Goal: Task Accomplishment & Management: Use online tool/utility

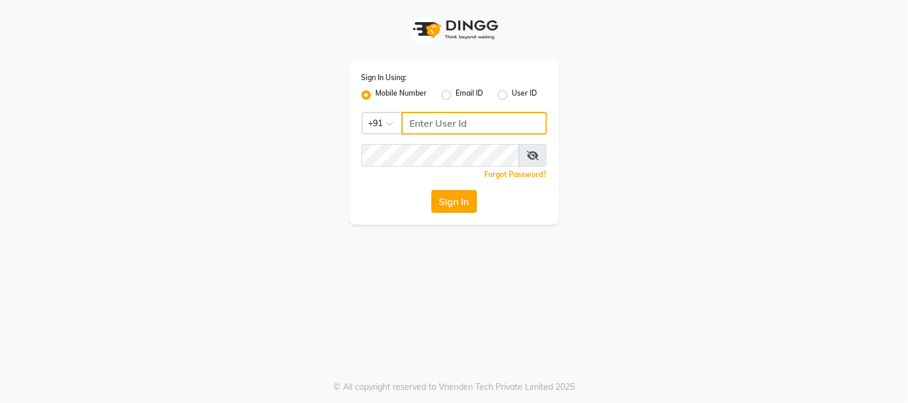
type input "9220814148"
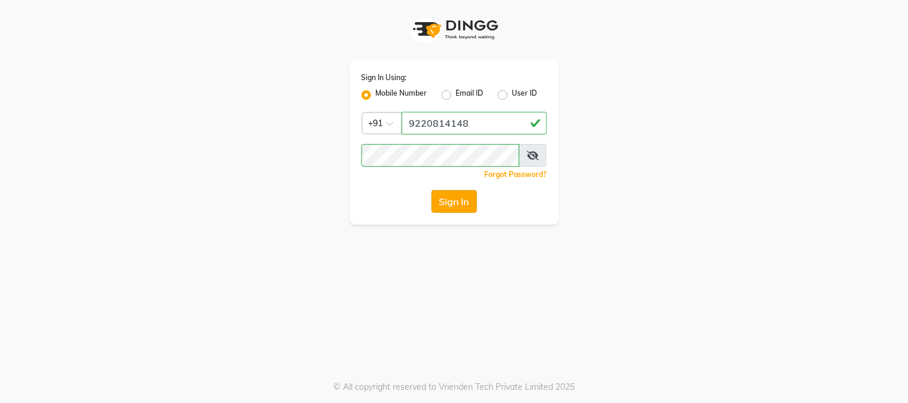
click at [467, 204] on button "Sign In" at bounding box center [453, 201] width 45 height 23
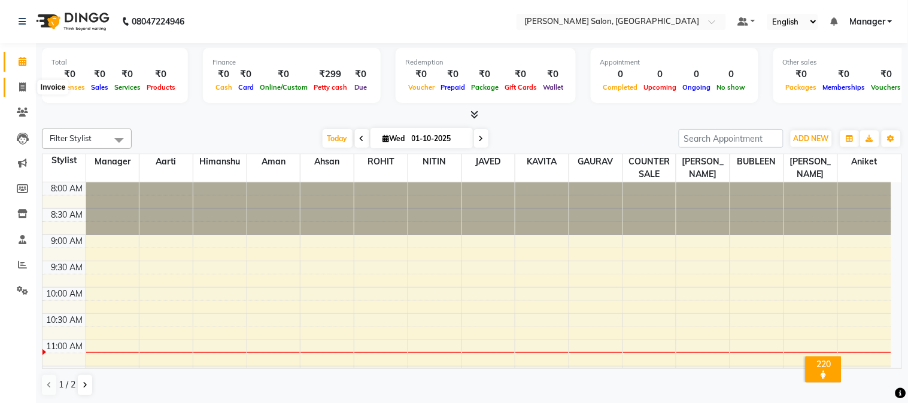
click at [19, 88] on icon at bounding box center [22, 87] width 7 height 9
select select "7672"
select select "service"
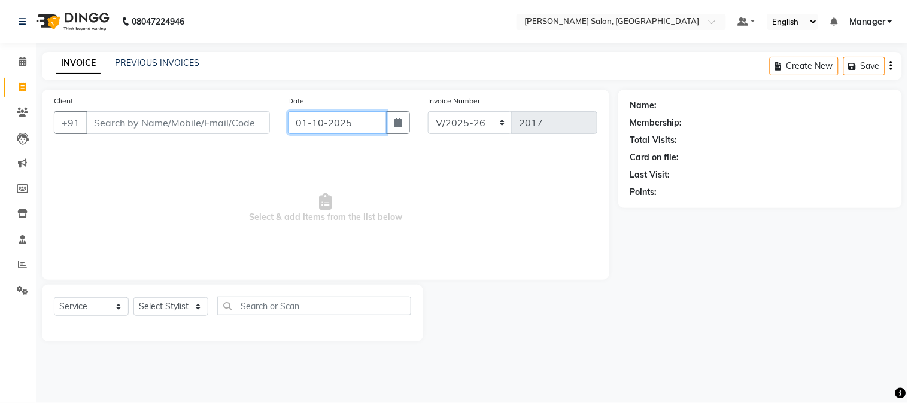
click at [349, 123] on input "01-10-2025" at bounding box center [337, 122] width 99 height 23
select select "10"
select select "2025"
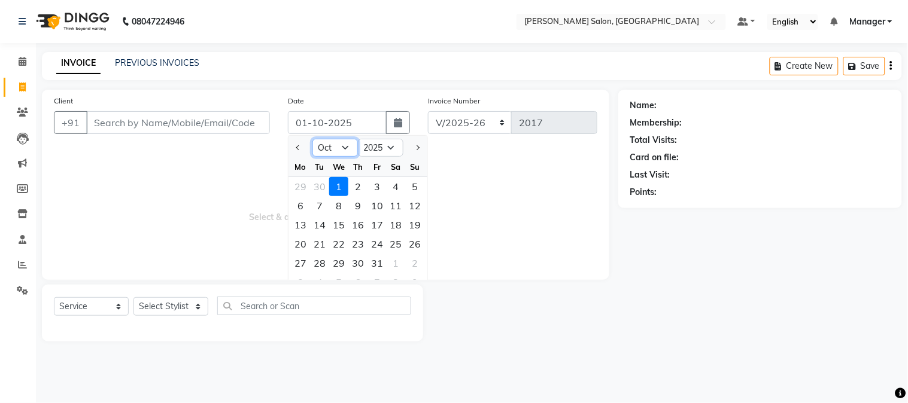
click at [330, 147] on select "Jan Feb Mar Apr May Jun [DATE] Aug Sep Oct Nov Dec" at bounding box center [334, 148] width 45 height 18
click at [493, 160] on span "Select & add items from the list below" at bounding box center [325, 208] width 543 height 120
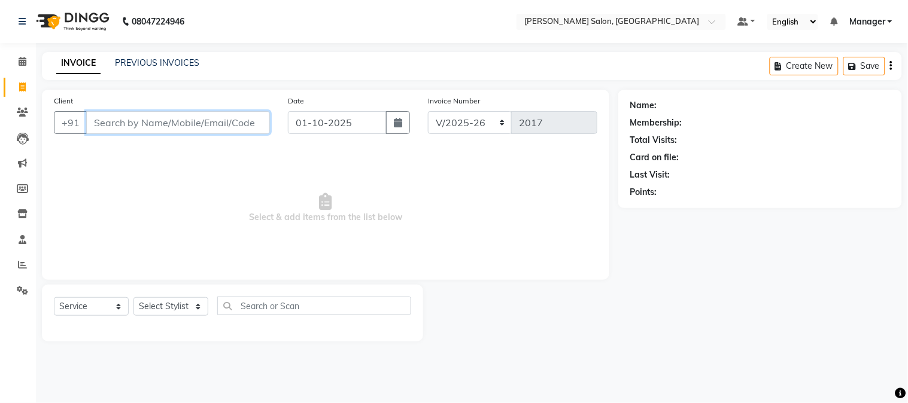
click at [218, 124] on input "Client" at bounding box center [178, 122] width 184 height 23
click at [134, 110] on div "Client +91" at bounding box center [162, 119] width 234 height 49
click at [202, 121] on input "Client" at bounding box center [178, 122] width 184 height 23
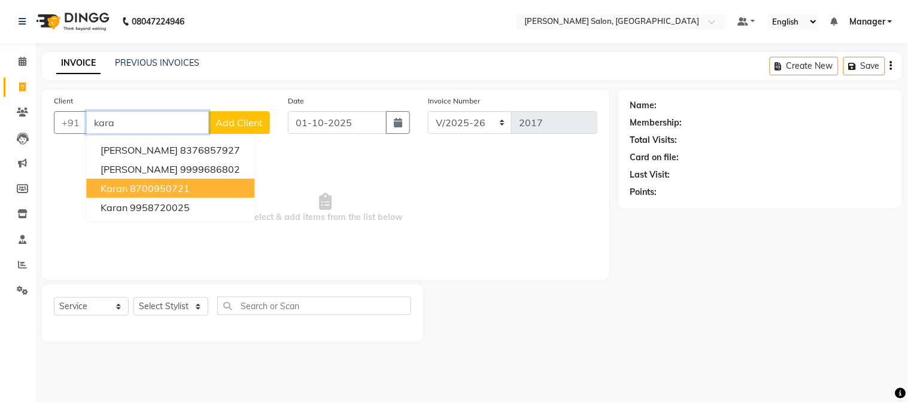
click at [193, 183] on button "Karan 8700950721" at bounding box center [170, 188] width 168 height 19
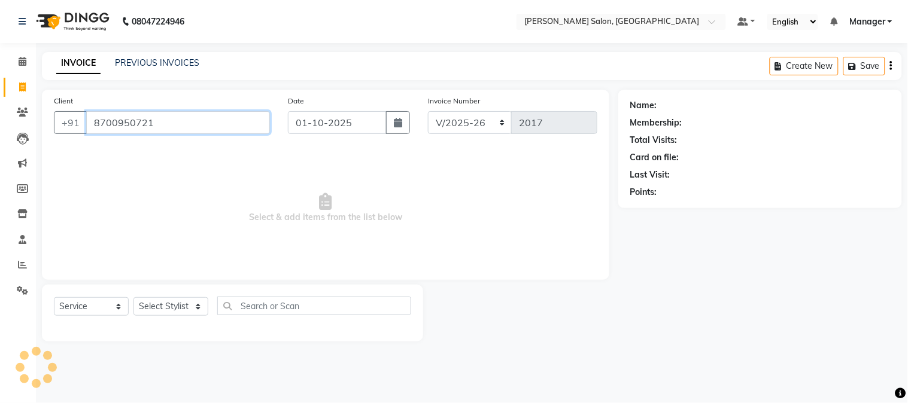
type input "8700950721"
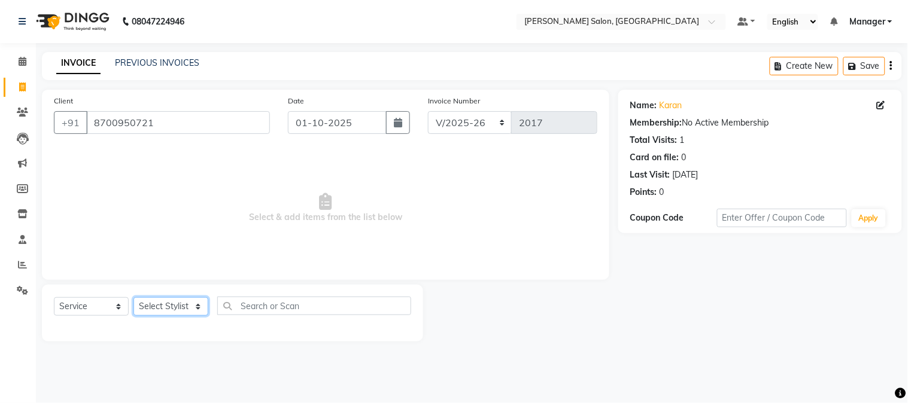
click at [180, 308] on select "Select Stylist [PERSON_NAME] [PERSON_NAME] BUBLEEN COUNTER SALE [PERSON_NAME] K…" at bounding box center [170, 306] width 75 height 19
select select "72505"
click at [133, 298] on select "Select Stylist [PERSON_NAME] [PERSON_NAME] BUBLEEN COUNTER SALE [PERSON_NAME] K…" at bounding box center [170, 306] width 75 height 19
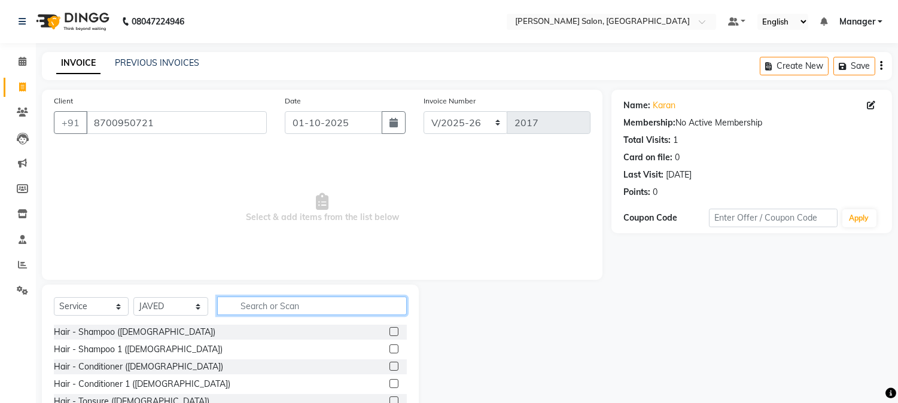
click at [274, 309] on input "text" at bounding box center [312, 306] width 190 height 19
type input "hair cut"
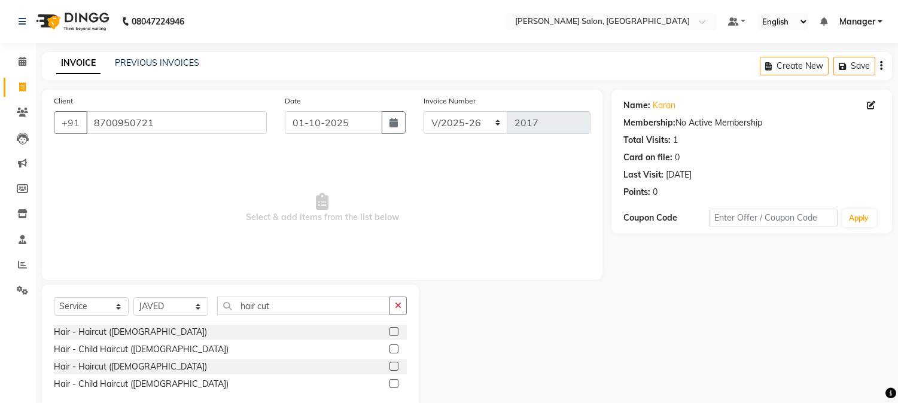
click at [395, 330] on label at bounding box center [394, 331] width 9 height 9
click at [395, 330] on input "checkbox" at bounding box center [394, 333] width 8 height 8
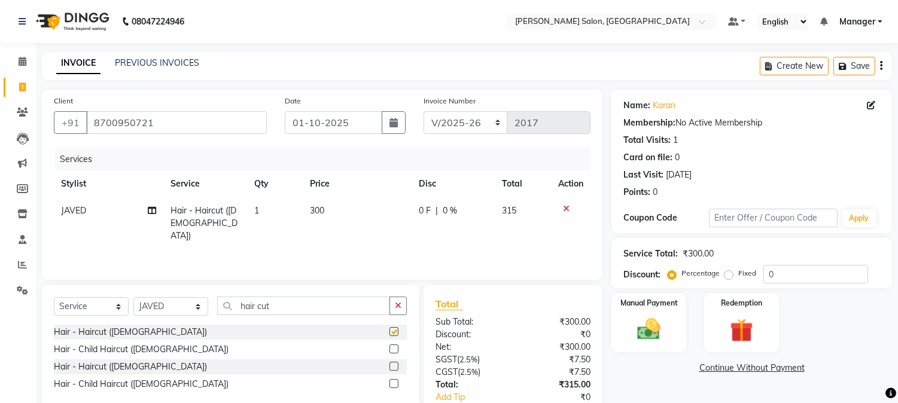
checkbox input "false"
click at [351, 220] on td "300" at bounding box center [357, 223] width 109 height 52
select select "72505"
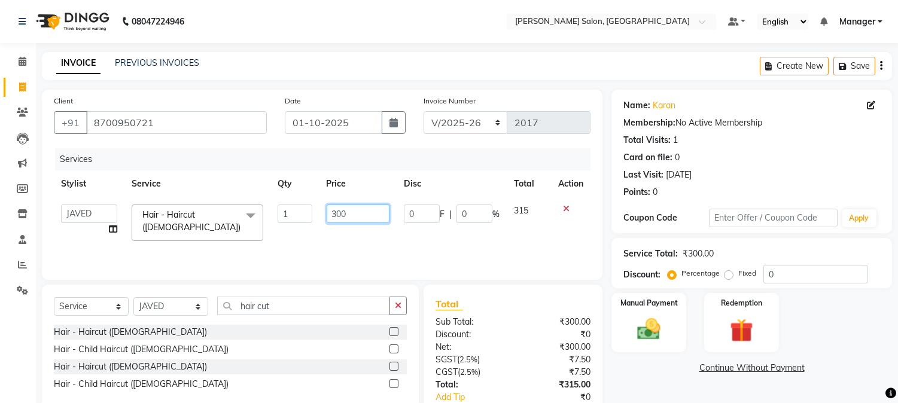
click at [362, 214] on input "300" at bounding box center [358, 214] width 63 height 19
click at [329, 219] on input "300" at bounding box center [358, 214] width 63 height 19
type input "0"
click at [372, 218] on input "number" at bounding box center [358, 214] width 63 height 19
type input "380"
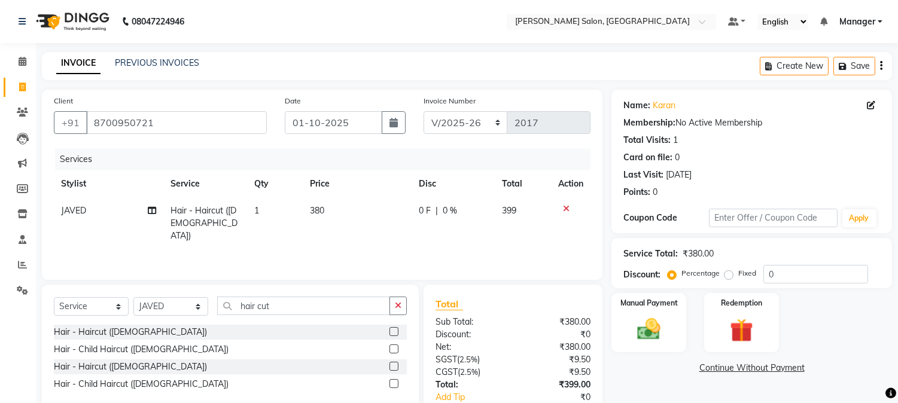
click at [272, 212] on td "1" at bounding box center [275, 223] width 56 height 52
select select "72505"
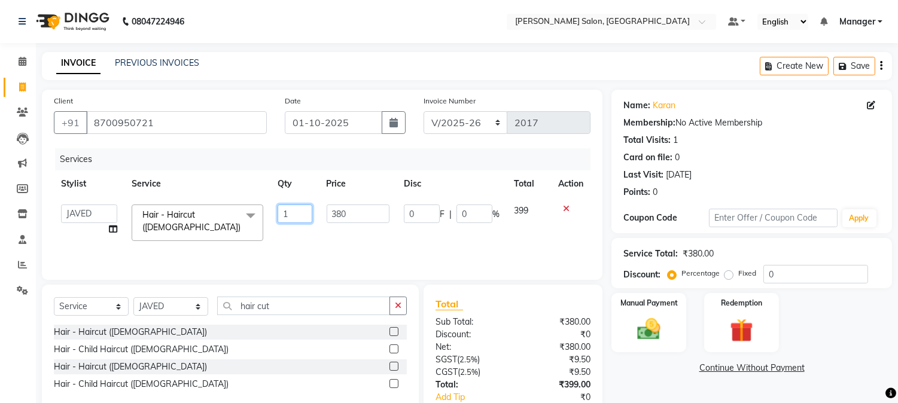
click at [296, 209] on input "1" at bounding box center [295, 214] width 34 height 19
click at [281, 214] on input "1" at bounding box center [295, 214] width 34 height 19
type input "2"
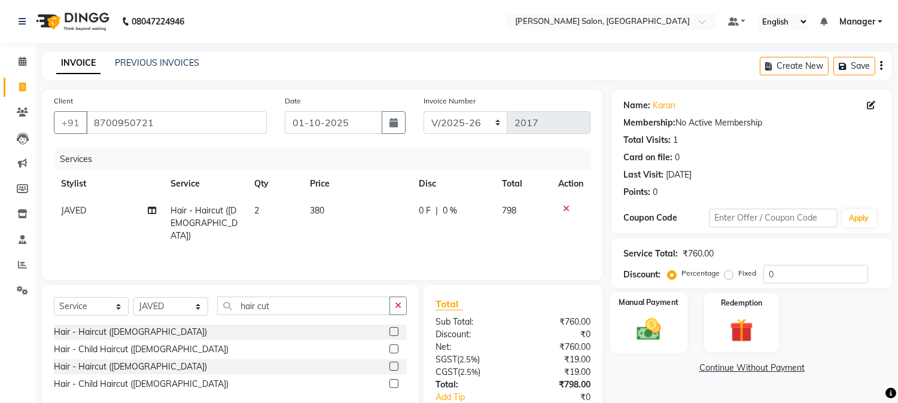
click at [650, 315] on div "Manual Payment" at bounding box center [649, 322] width 78 height 61
click at [327, 216] on td "380" at bounding box center [357, 223] width 109 height 52
select select "72505"
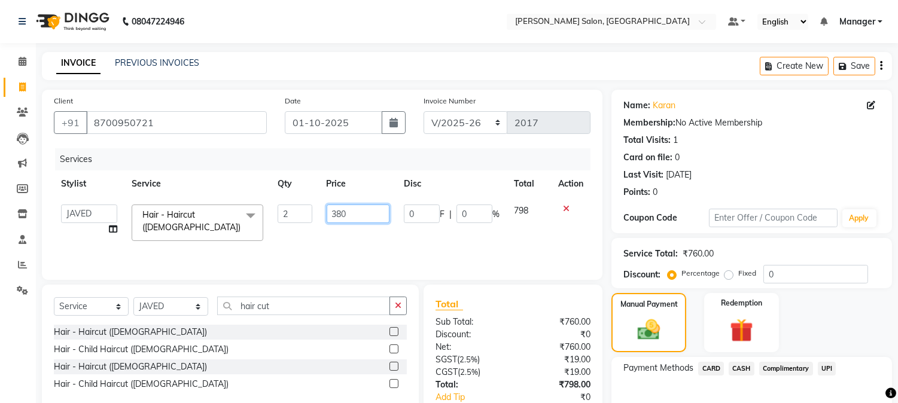
click at [329, 212] on input "380" at bounding box center [358, 214] width 63 height 19
type input "0"
type input "180"
click at [645, 339] on img at bounding box center [649, 330] width 38 height 27
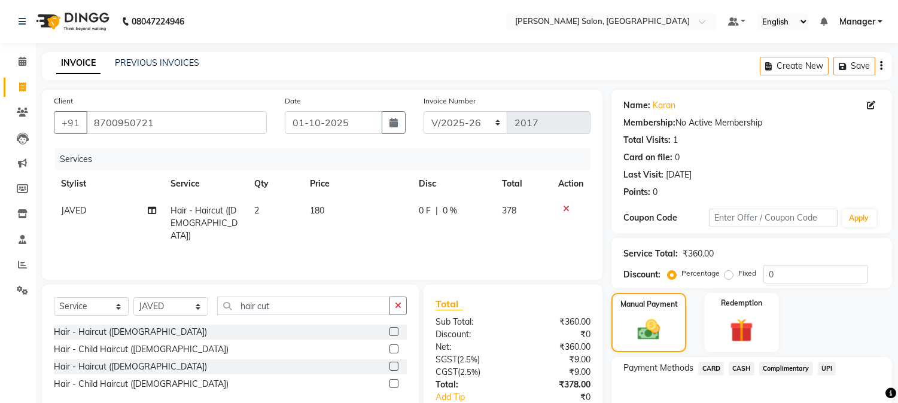
click at [345, 214] on td "180" at bounding box center [357, 223] width 109 height 52
select select "72505"
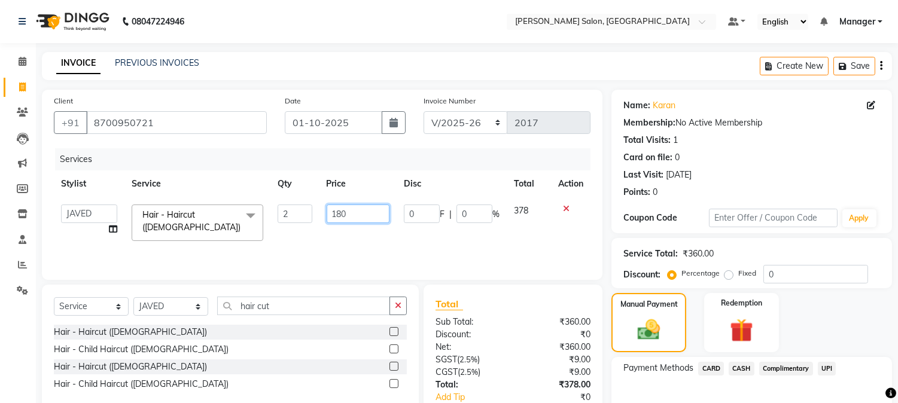
click at [351, 214] on input "180" at bounding box center [358, 214] width 63 height 19
click at [340, 215] on input "180" at bounding box center [358, 214] width 63 height 19
type input "185"
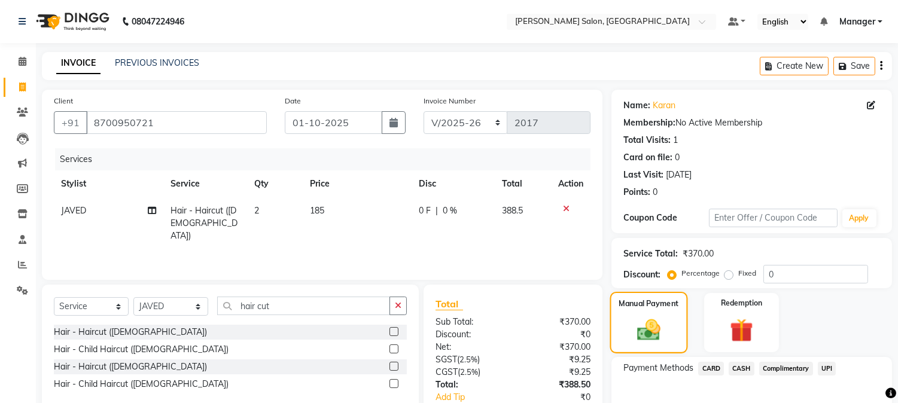
click at [657, 336] on img at bounding box center [649, 330] width 38 height 27
click at [315, 218] on td "185" at bounding box center [357, 223] width 109 height 52
select select "72505"
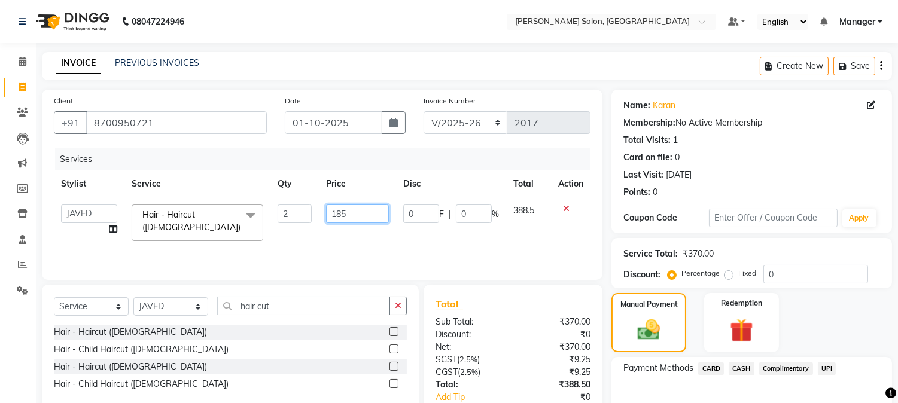
click at [334, 214] on input "185" at bounding box center [357, 214] width 63 height 19
type input "189"
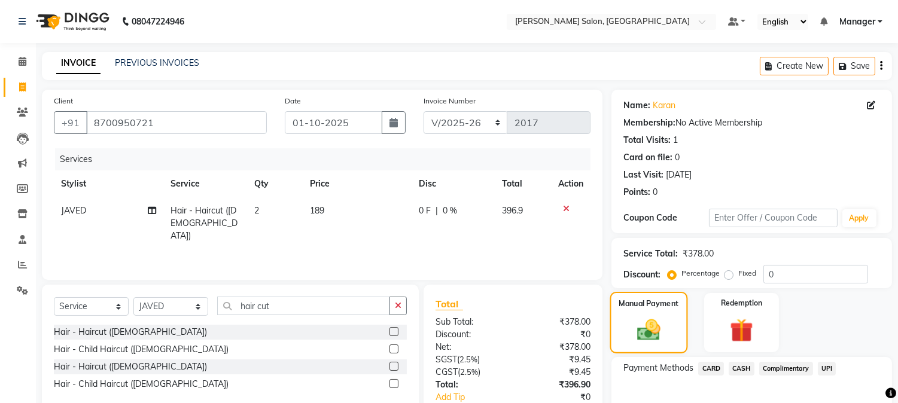
click at [662, 336] on img at bounding box center [649, 330] width 38 height 27
click at [333, 223] on td "189" at bounding box center [357, 223] width 109 height 52
select select "72505"
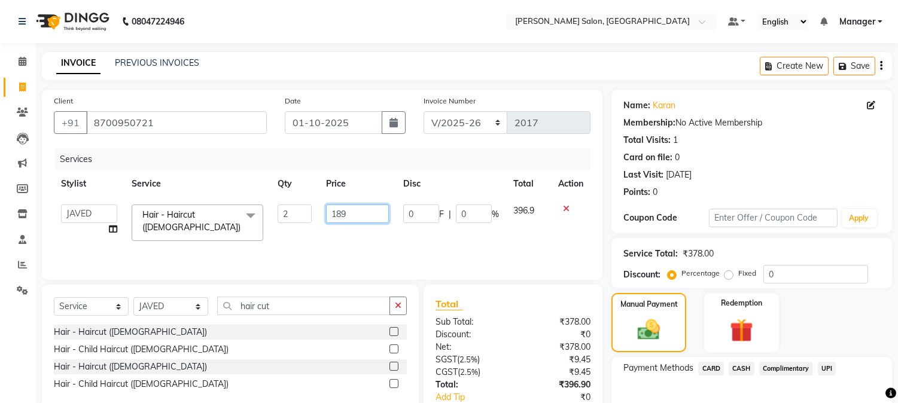
click at [333, 212] on input "189" at bounding box center [357, 214] width 63 height 19
type input "190"
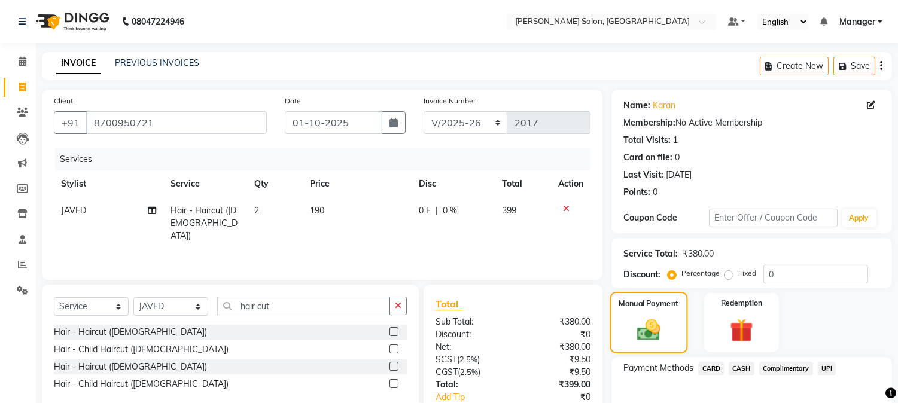
click at [656, 314] on div "Manual Payment" at bounding box center [649, 322] width 78 height 61
click at [355, 124] on input "01-10-2025" at bounding box center [334, 122] width 98 height 23
select select "10"
select select "2025"
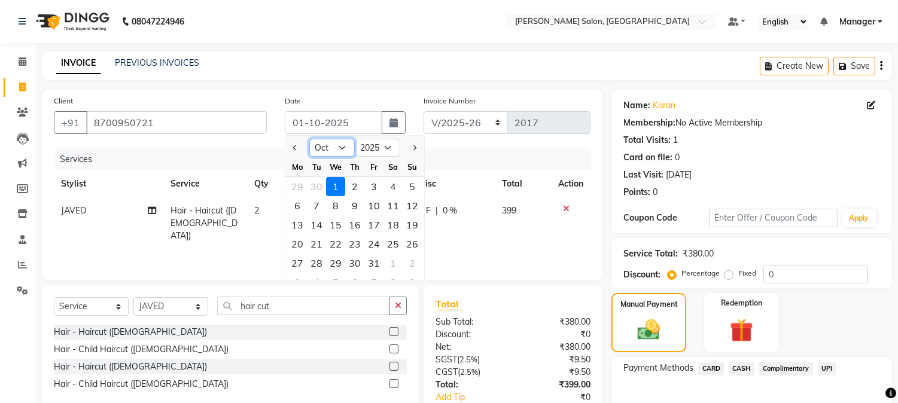
click at [341, 147] on select "Jan Feb Mar Apr May Jun [DATE] Aug Sep Oct Nov Dec" at bounding box center [331, 148] width 45 height 18
select select "9"
click at [309, 139] on select "Jan Feb Mar Apr May Jun [DATE] Aug Sep Oct Nov Dec" at bounding box center [331, 148] width 45 height 18
click at [317, 261] on div "30" at bounding box center [316, 263] width 19 height 19
type input "30-09-2025"
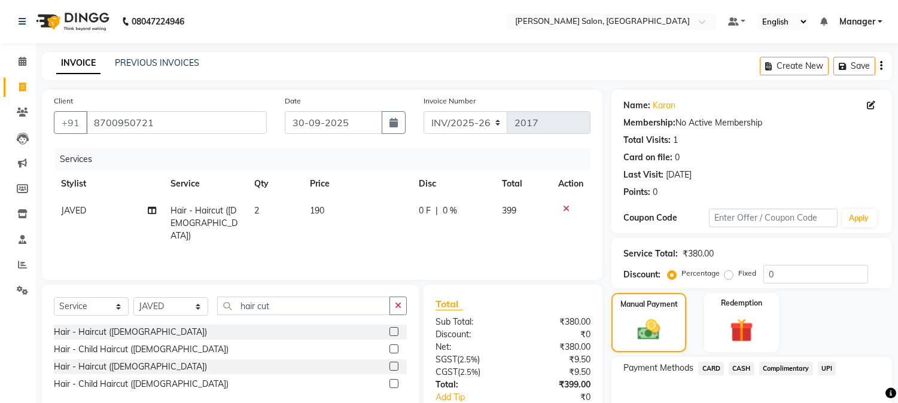
click at [825, 366] on span "UPI" at bounding box center [827, 369] width 19 height 14
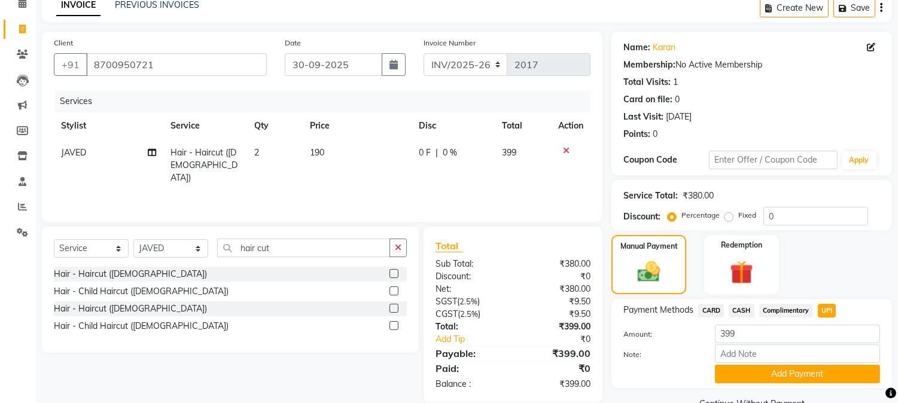
scroll to position [85, 0]
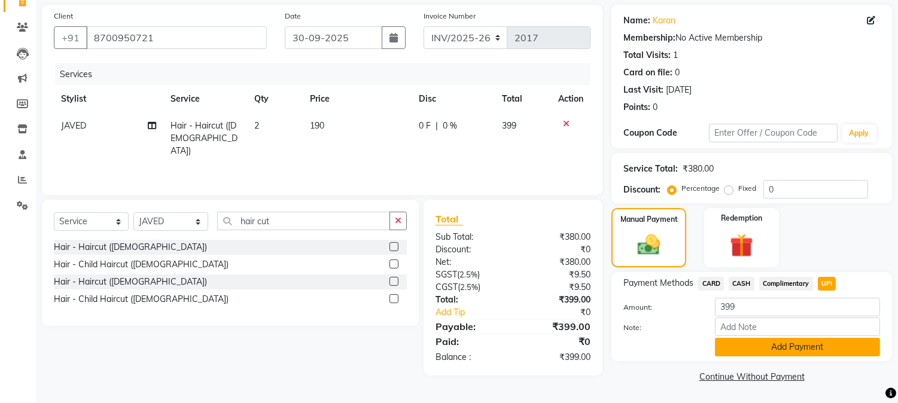
click at [821, 338] on button "Add Payment" at bounding box center [797, 347] width 165 height 19
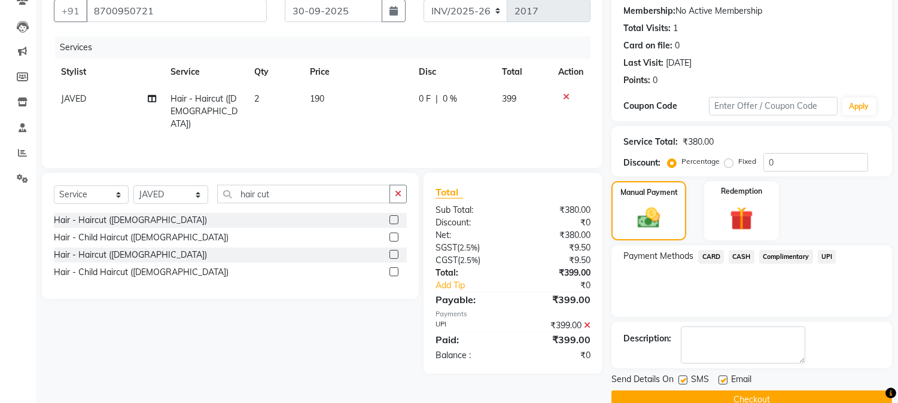
scroll to position [135, 0]
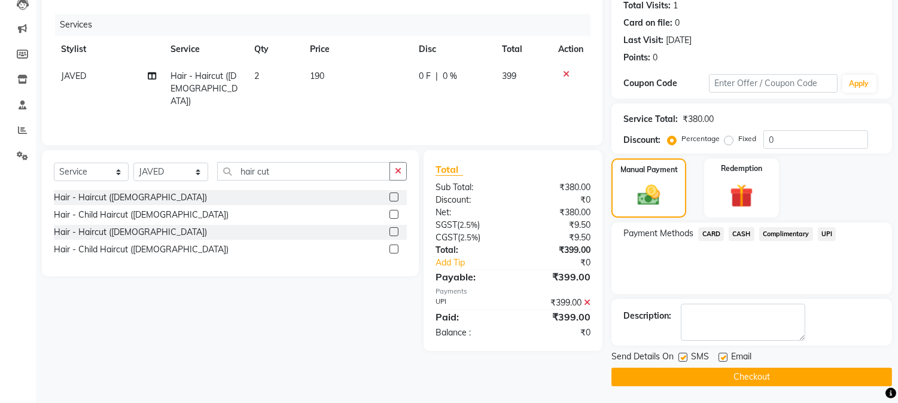
click at [862, 383] on button "Checkout" at bounding box center [752, 377] width 281 height 19
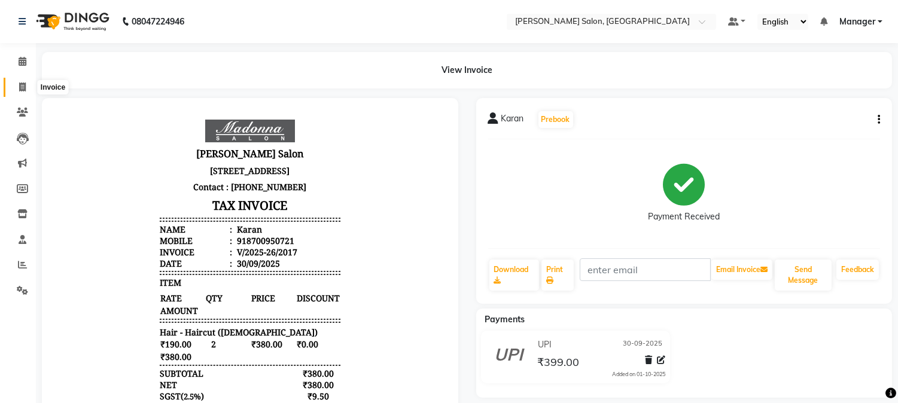
click at [20, 85] on icon at bounding box center [22, 87] width 7 height 9
select select "7672"
select select "service"
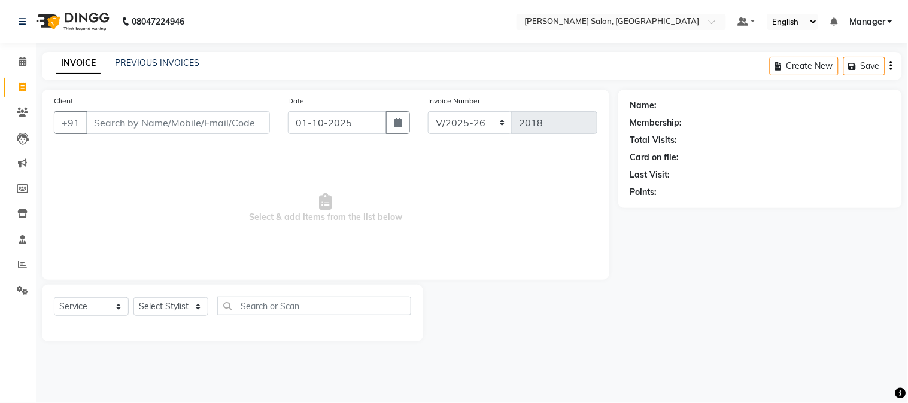
click at [135, 121] on input "Client" at bounding box center [178, 122] width 184 height 23
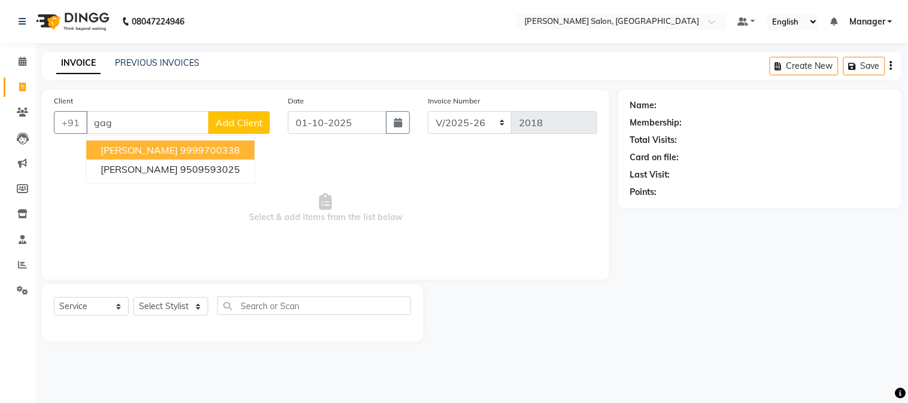
click at [178, 146] on span "[PERSON_NAME]" at bounding box center [139, 150] width 77 height 12
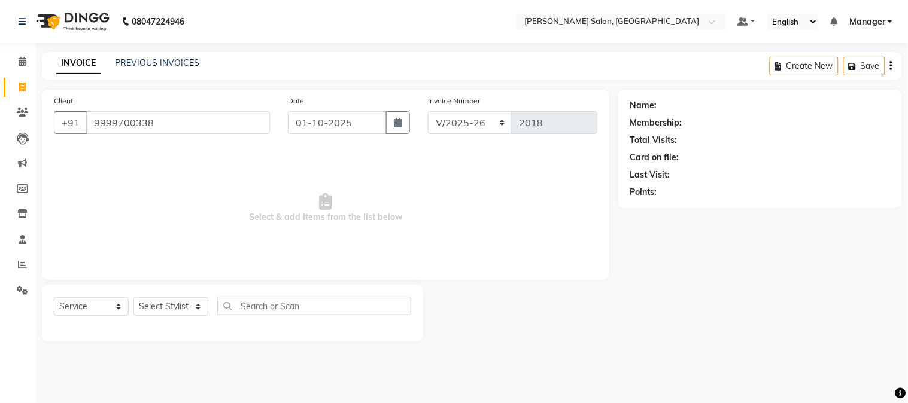
type input "9999700338"
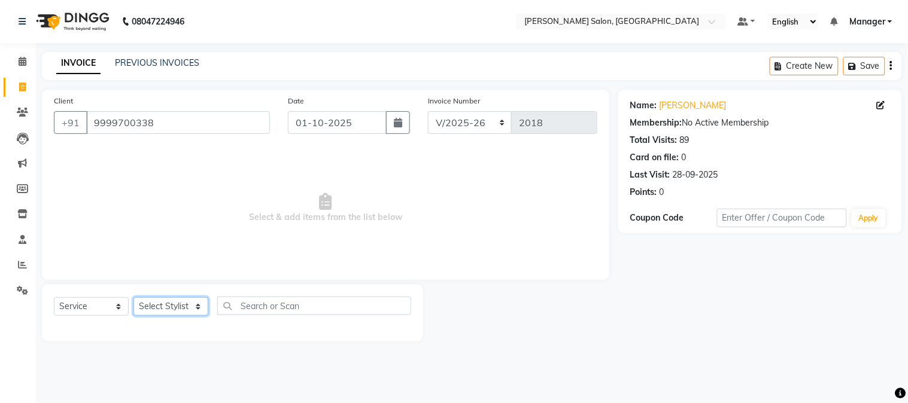
click at [196, 308] on select "Select Stylist [PERSON_NAME] [PERSON_NAME] BUBLEEN COUNTER SALE [PERSON_NAME] K…" at bounding box center [170, 306] width 75 height 19
select select "68883"
click at [133, 298] on select "Select Stylist [PERSON_NAME] [PERSON_NAME] BUBLEEN COUNTER SALE [PERSON_NAME] K…" at bounding box center [170, 306] width 75 height 19
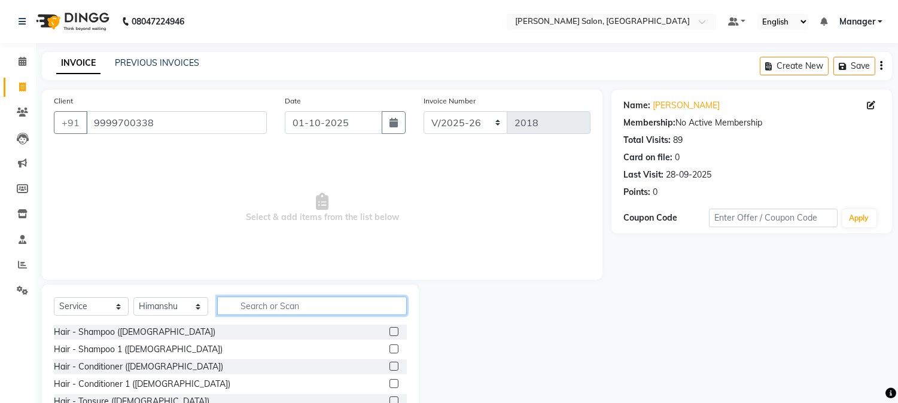
click at [289, 303] on input "text" at bounding box center [312, 306] width 190 height 19
type input "hair cut"
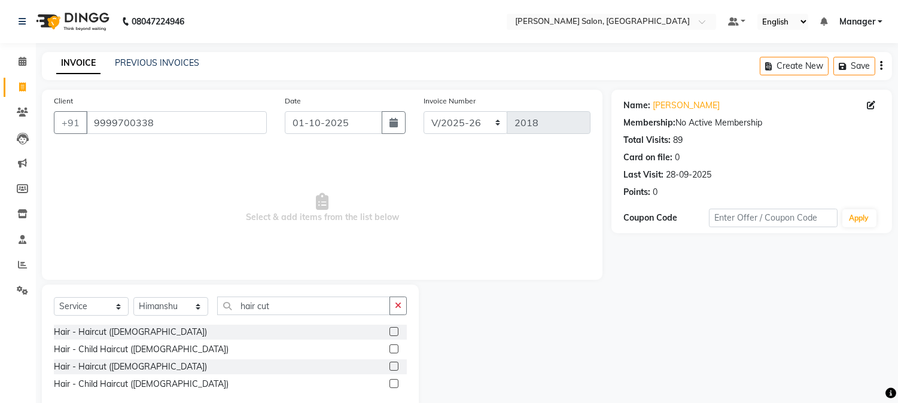
click at [392, 383] on label at bounding box center [394, 383] width 9 height 9
click at [392, 383] on input "checkbox" at bounding box center [394, 385] width 8 height 8
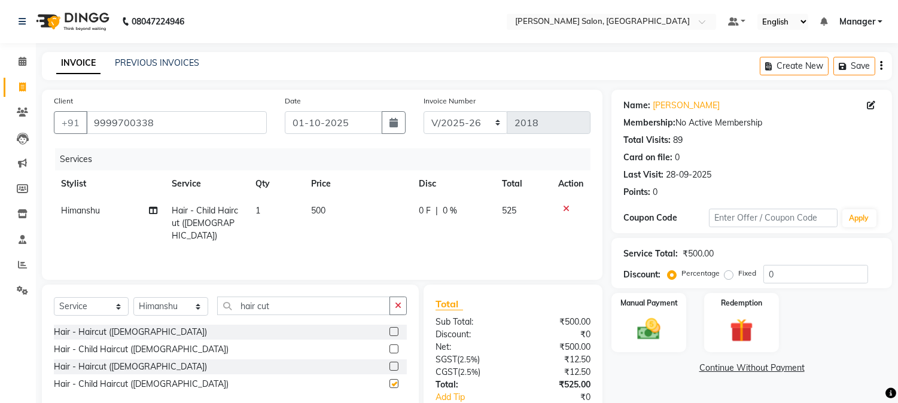
checkbox input "false"
click at [393, 366] on label at bounding box center [394, 366] width 9 height 9
click at [393, 366] on input "checkbox" at bounding box center [394, 367] width 8 height 8
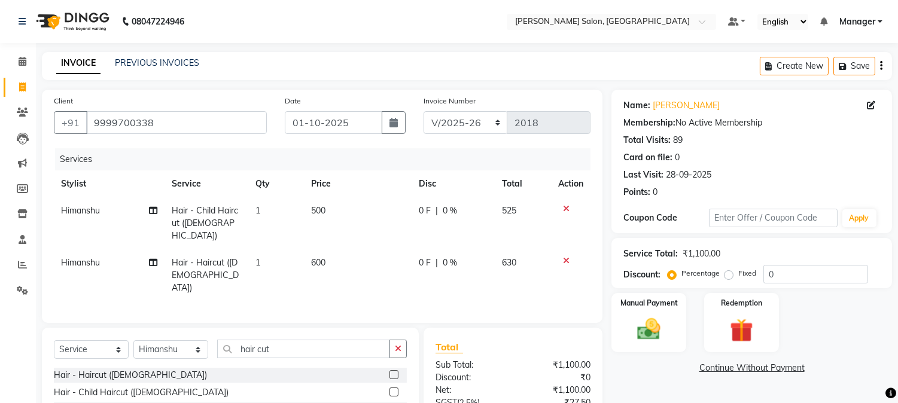
checkbox input "false"
click at [344, 218] on td "500" at bounding box center [358, 223] width 108 height 52
select select "68883"
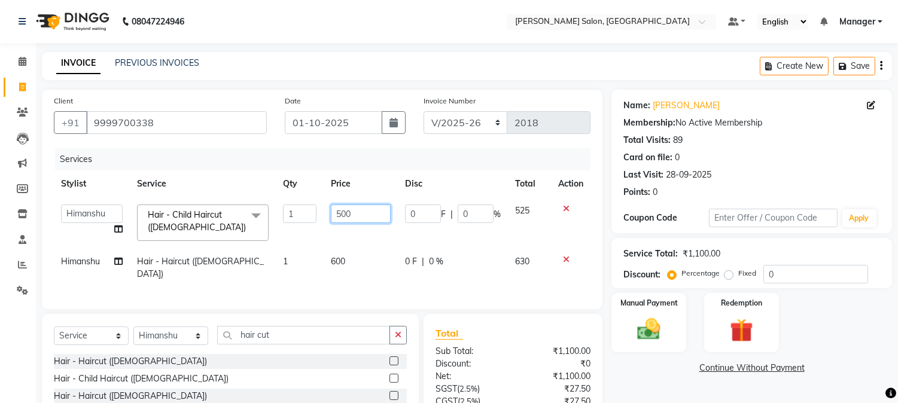
click at [361, 214] on input "500" at bounding box center [361, 214] width 60 height 19
click at [333, 217] on input "500" at bounding box center [361, 214] width 60 height 19
type input "0"
type input "475"
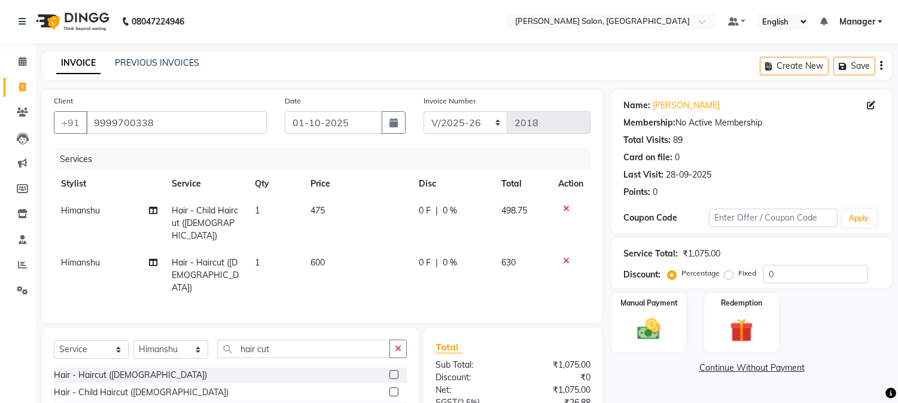
click at [351, 258] on td "600" at bounding box center [357, 276] width 108 height 52
select select "68883"
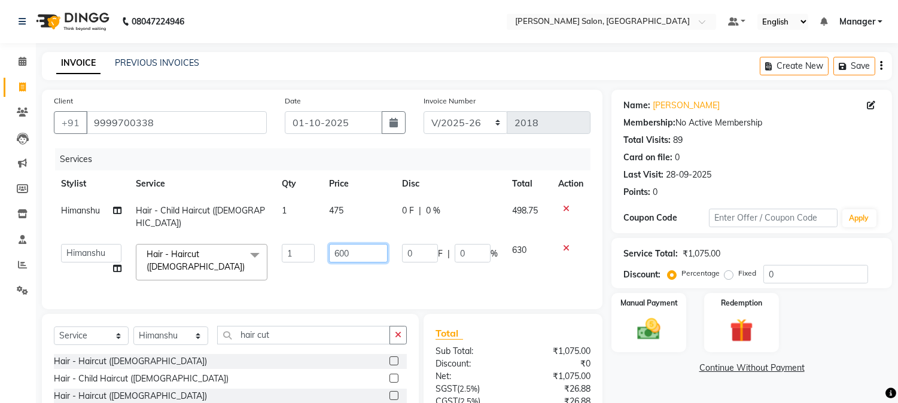
click at [333, 244] on input "600" at bounding box center [358, 253] width 59 height 19
type input "0"
type input "570"
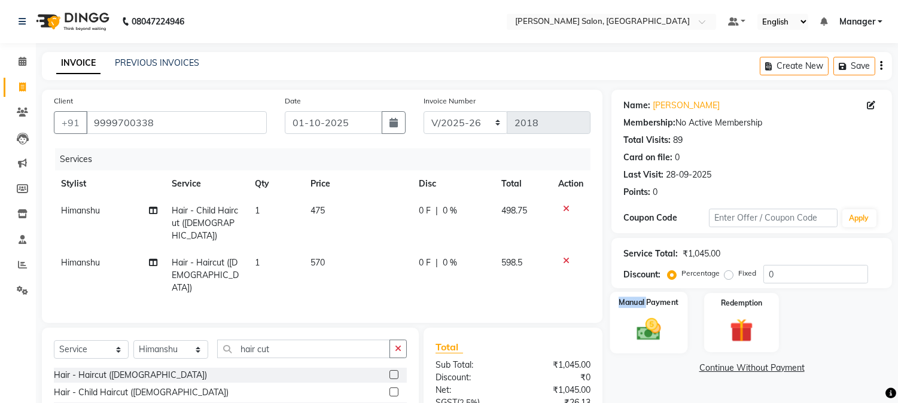
click at [648, 312] on div "Manual Payment" at bounding box center [649, 322] width 78 height 61
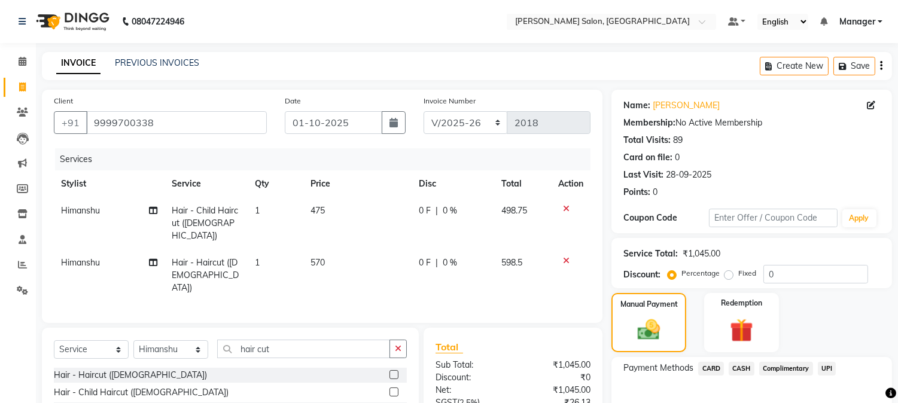
click at [336, 221] on td "475" at bounding box center [357, 223] width 108 height 52
select select "68883"
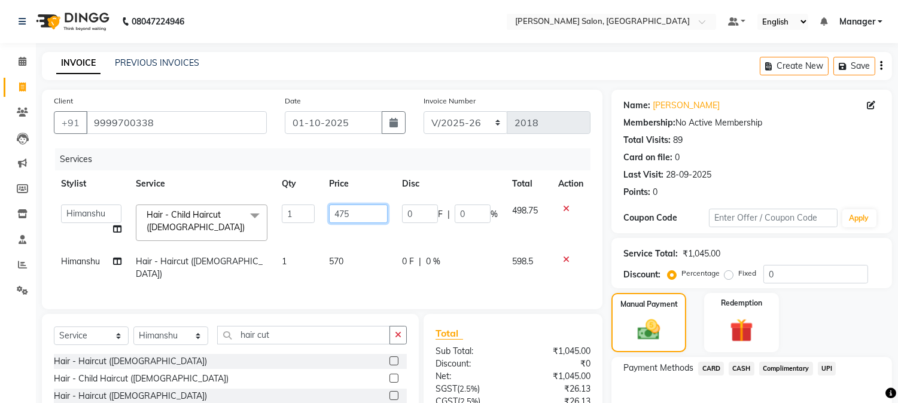
click at [369, 214] on input "475" at bounding box center [358, 214] width 59 height 19
click at [343, 214] on input "475" at bounding box center [358, 214] width 59 height 19
type input "477"
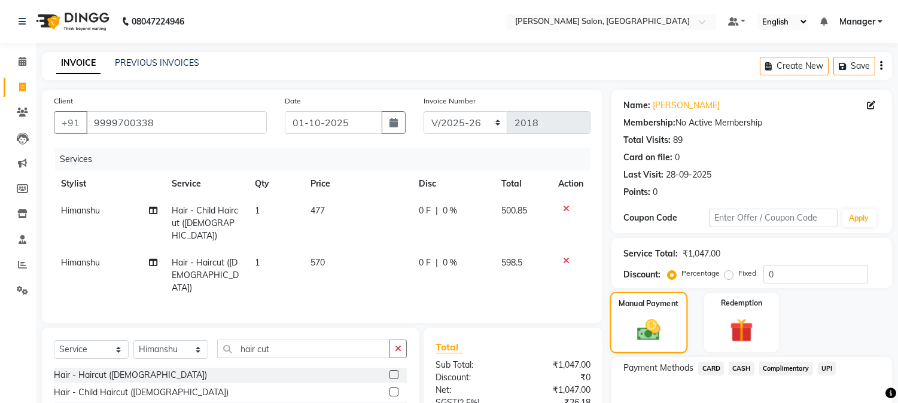
click at [674, 317] on div "Manual Payment" at bounding box center [649, 322] width 78 height 61
drag, startPoint x: 907, startPoint y: 374, endPoint x: 599, endPoint y: 292, distance: 318.9
click at [599, 292] on div "Client [PHONE_NUMBER] Date [DATE] Invoice Number INV/2025-26 V/2025 V/[PHONE_NU…" at bounding box center [322, 206] width 561 height 233
drag, startPoint x: 907, startPoint y: 369, endPoint x: 617, endPoint y: 282, distance: 302.7
click at [617, 283] on div "Service Total: ₹1,047.00 Discount: Percentage Fixed 0" at bounding box center [752, 263] width 281 height 50
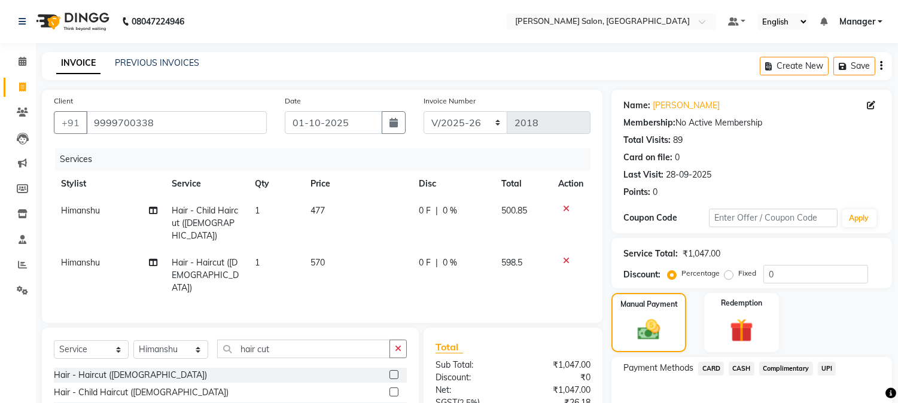
drag, startPoint x: 907, startPoint y: 330, endPoint x: 614, endPoint y: 266, distance: 300.2
click at [614, 268] on div "Service Total: ₹1,047.00 Discount: Percentage Fixed 0" at bounding box center [752, 263] width 281 height 50
drag, startPoint x: 907, startPoint y: 333, endPoint x: 599, endPoint y: 284, distance: 312.0
click at [599, 284] on div "Client [PHONE_NUMBER] Date [DATE] Invoice Number INV/2025-26 V/2025 V/[PHONE_NU…" at bounding box center [322, 206] width 561 height 233
click at [347, 130] on input "01-10-2025" at bounding box center [334, 122] width 98 height 23
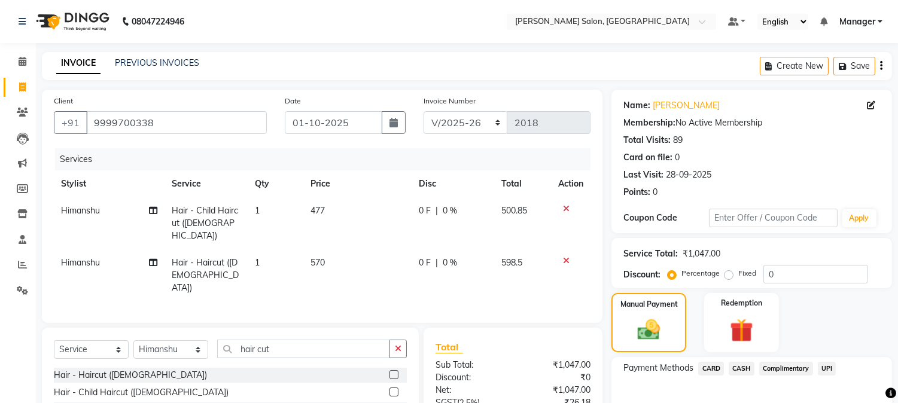
select select "10"
select select "2025"
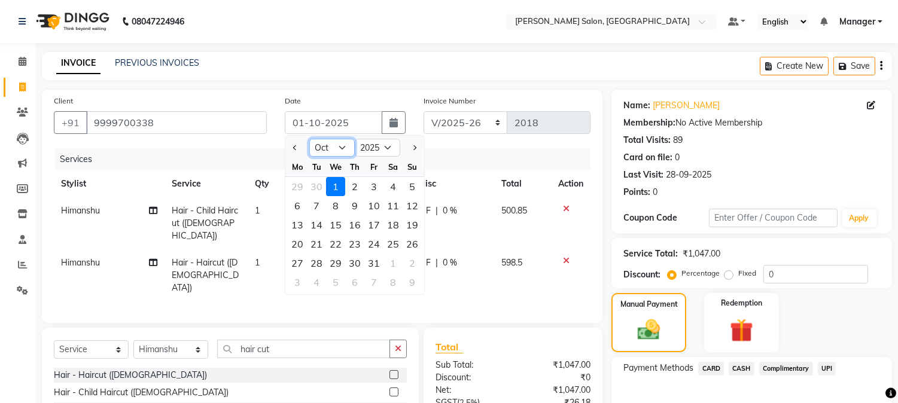
click at [338, 145] on select "Jan Feb Mar Apr May Jun [DATE] Aug Sep Oct Nov Dec" at bounding box center [331, 148] width 45 height 18
select select "9"
click at [309, 139] on select "Jan Feb Mar Apr May Jun [DATE] Aug Sep Oct Nov Dec" at bounding box center [331, 148] width 45 height 18
click at [317, 262] on div "30" at bounding box center [316, 263] width 19 height 19
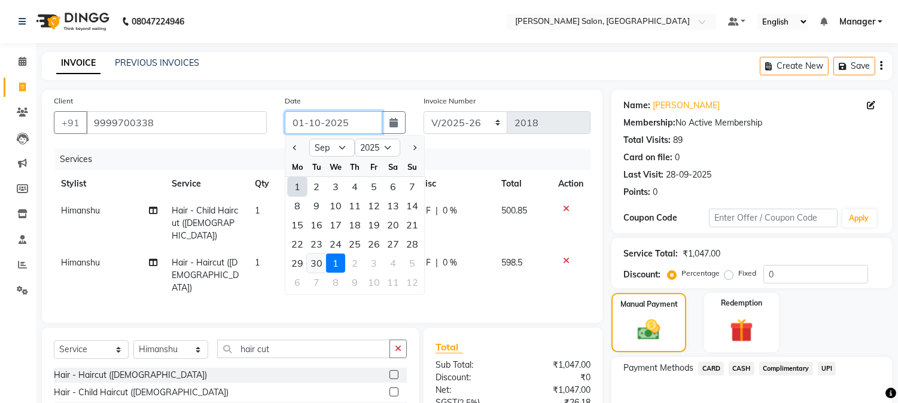
type input "30-09-2025"
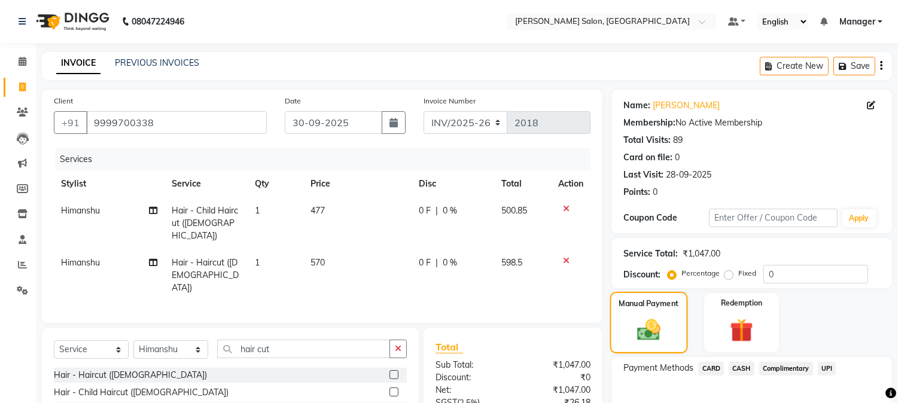
drag, startPoint x: 827, startPoint y: 367, endPoint x: 665, endPoint y: 337, distance: 164.8
click at [665, 337] on img at bounding box center [649, 330] width 38 height 27
click at [829, 366] on span "UPI" at bounding box center [827, 369] width 19 height 14
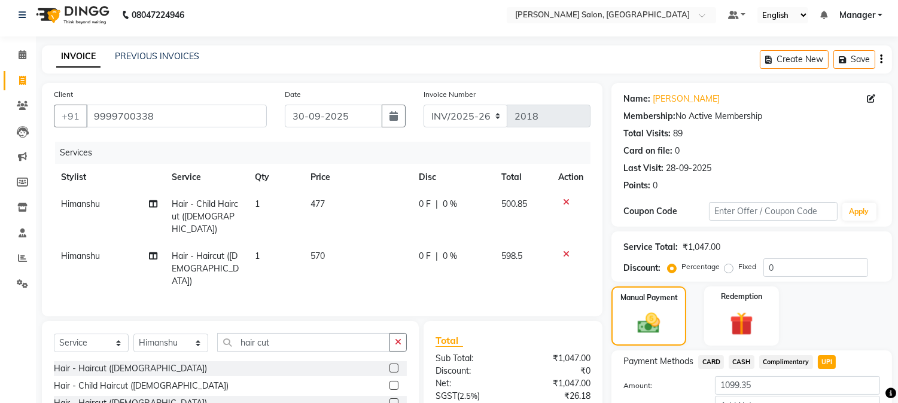
scroll to position [103, 0]
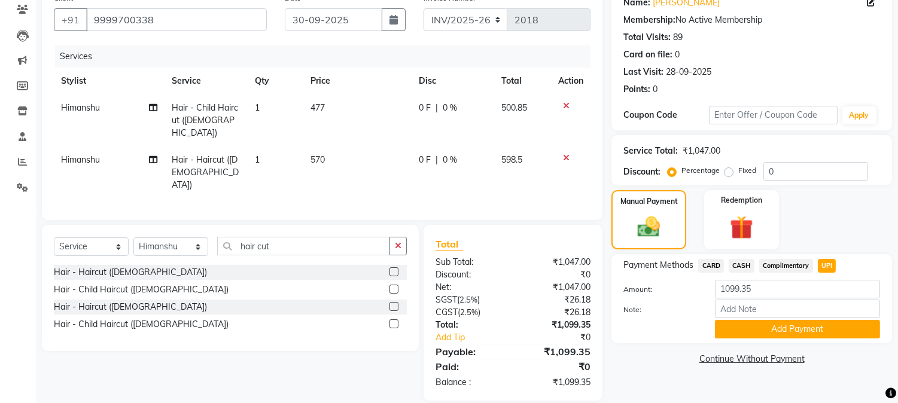
click at [848, 343] on div "Name: [PERSON_NAME] Membership: No Active Membership Total Visits: 89 Card on f…" at bounding box center [757, 194] width 290 height 414
click at [840, 333] on button "Add Payment" at bounding box center [797, 329] width 165 height 19
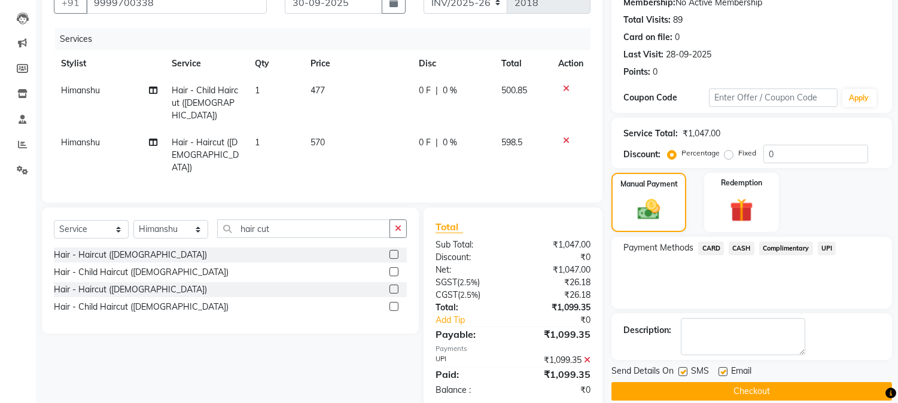
scroll to position [135, 0]
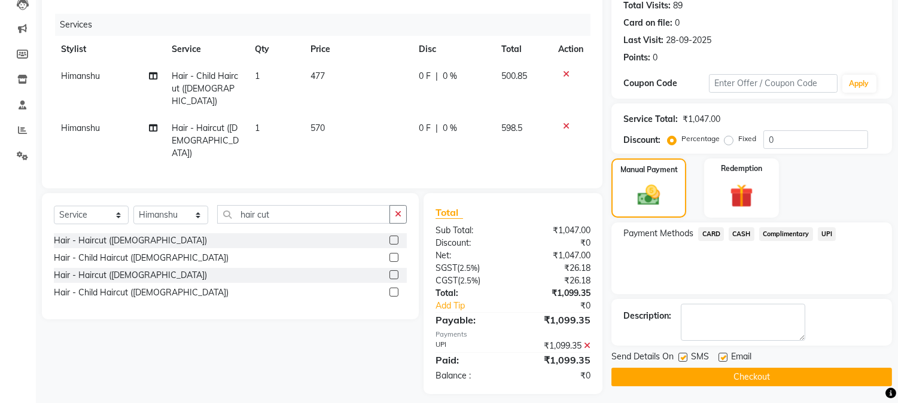
click at [864, 376] on button "Checkout" at bounding box center [752, 377] width 281 height 19
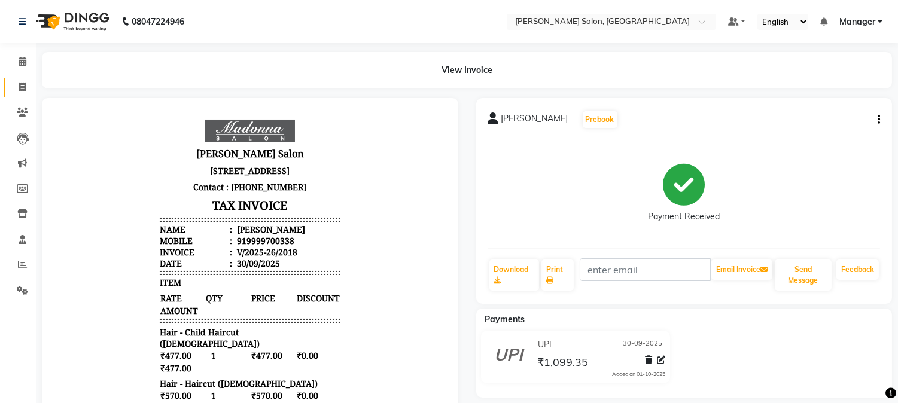
click at [24, 85] on icon at bounding box center [22, 87] width 7 height 9
select select "service"
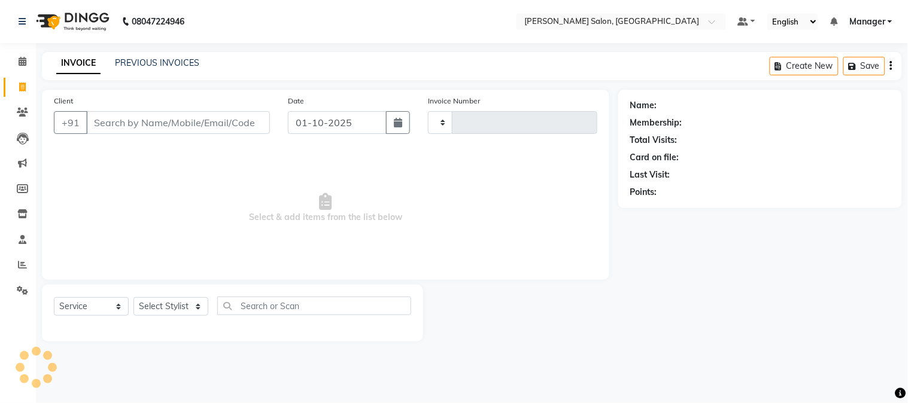
type input "2019"
select select "7672"
